Goal: Information Seeking & Learning: Learn about a topic

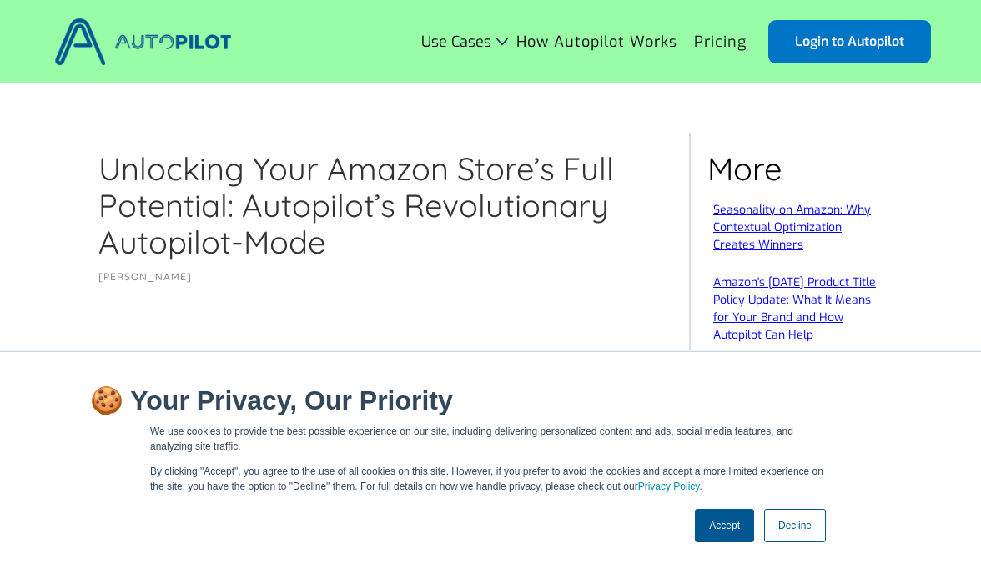
click at [723, 40] on link "Pricing" at bounding box center [720, 42] width 69 height 32
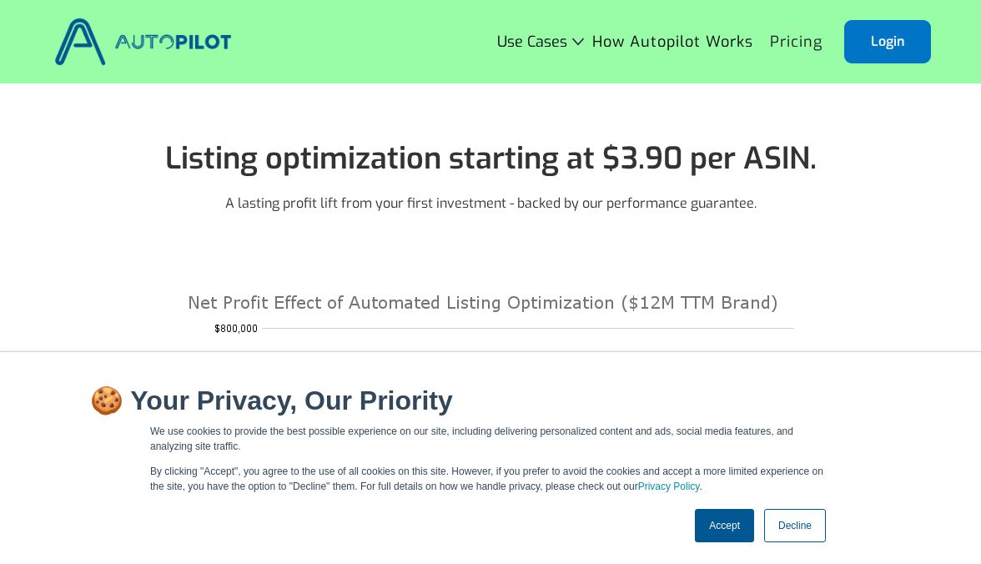
click at [726, 533] on link "Accept" at bounding box center [724, 525] width 59 height 33
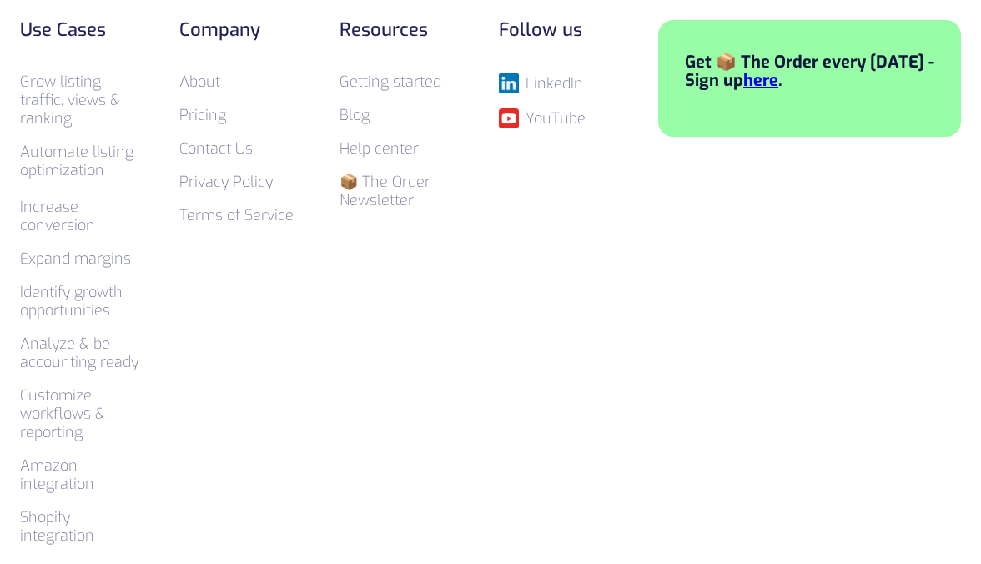
scroll to position [1418, 0]
click at [522, 78] on link "LinkedIn" at bounding box center [562, 83] width 126 height 20
